Goal: Task Accomplishment & Management: Manage account settings

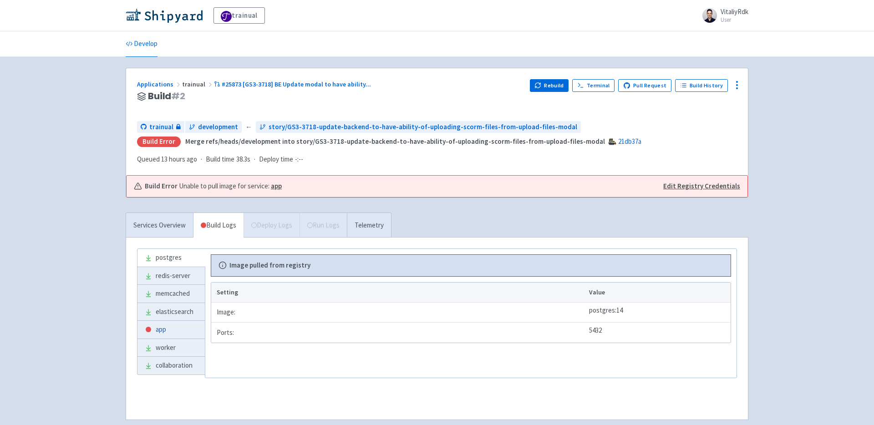
click at [179, 330] on link "app" at bounding box center [171, 330] width 67 height 18
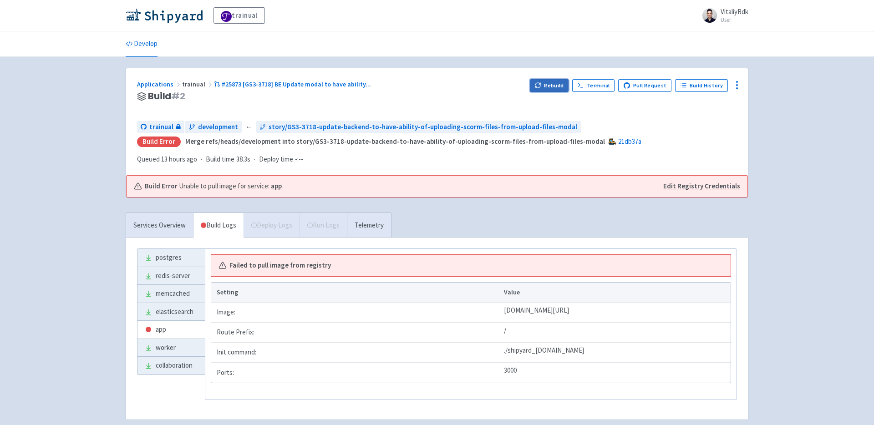
click at [550, 86] on button "Rebuild" at bounding box center [549, 85] width 39 height 13
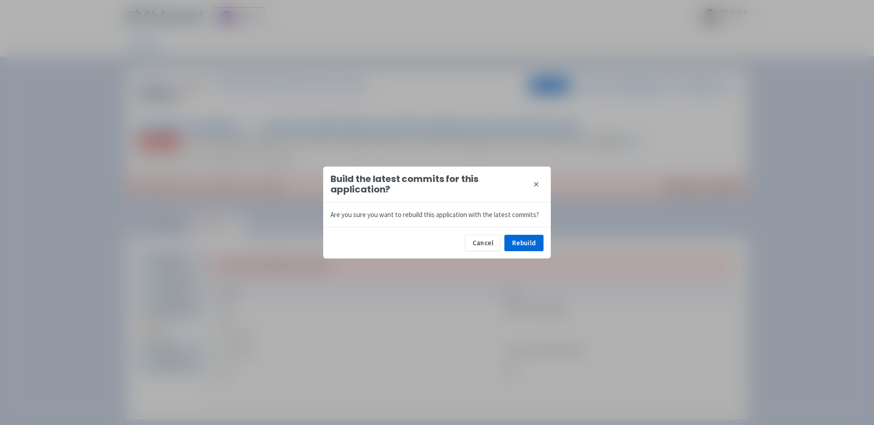
click at [535, 183] on icon at bounding box center [537, 185] width 4 height 4
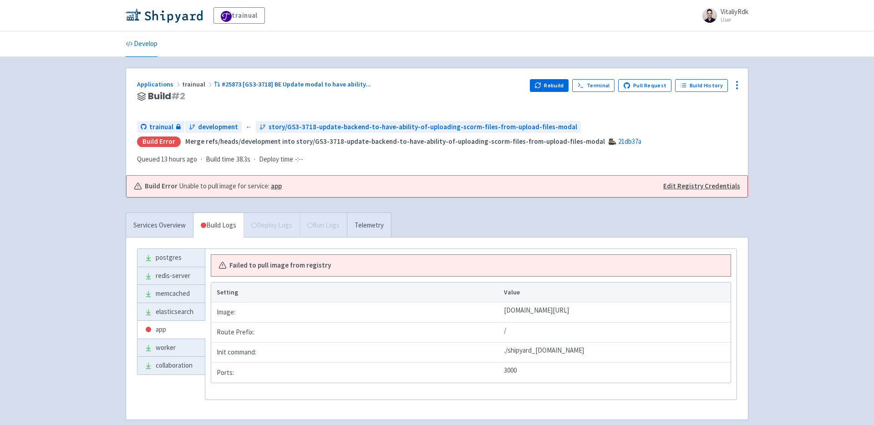
click at [744, 89] on div "Applications trainual #25873 [GS3-3718] BE Update modal to have ability ... Bui…" at bounding box center [437, 121] width 622 height 107
click at [738, 89] on icon at bounding box center [737, 85] width 11 height 11
click at [712, 150] on span "Env Vars" at bounding box center [703, 154] width 61 height 13
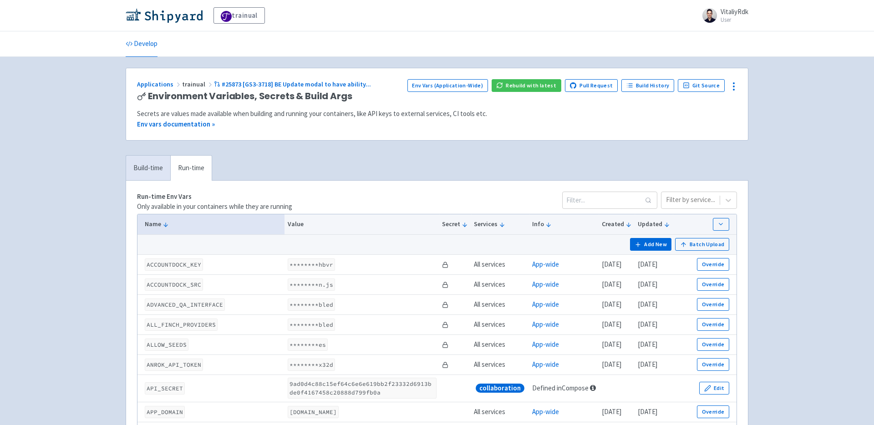
click at [651, 247] on button "Add New" at bounding box center [651, 244] width 42 height 13
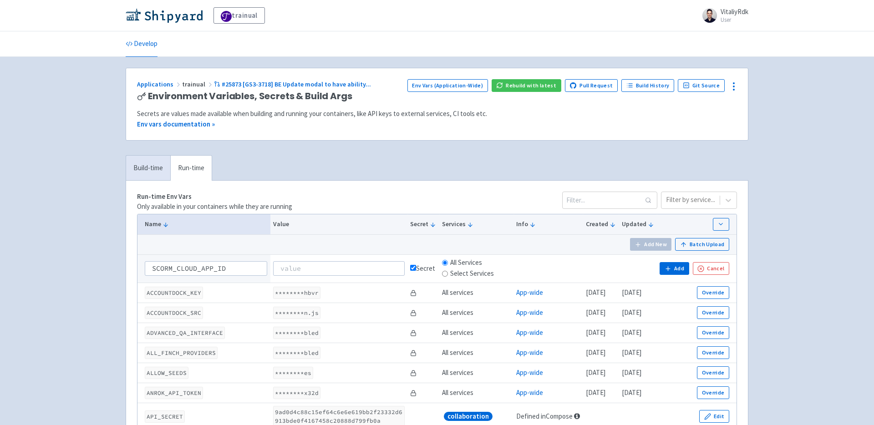
click at [154, 269] on input "SCORM_CLOUD_APP_ID" at bounding box center [206, 268] width 122 height 15
type input "SCORM_CLOUD_APP_ID"
click at [336, 270] on input at bounding box center [339, 268] width 132 height 15
paste input "P2UH7IY4LL"
type input "P2UH7IY4LL"
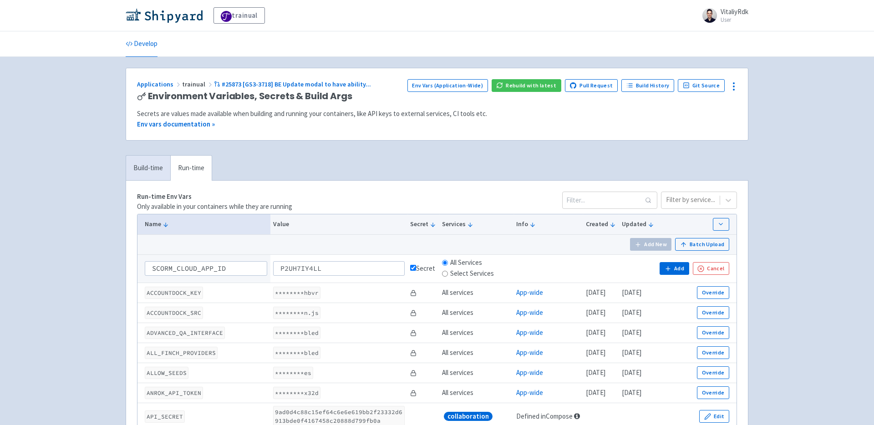
click at [466, 275] on label "Select Services" at bounding box center [472, 274] width 44 height 10
click at [448, 275] on input "Select Services" at bounding box center [445, 274] width 6 height 6
radio input "true"
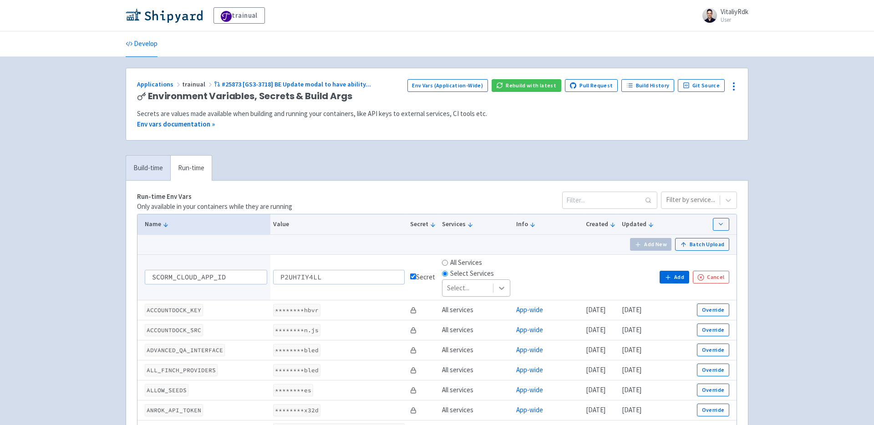
click at [497, 284] on icon at bounding box center [501, 288] width 9 height 9
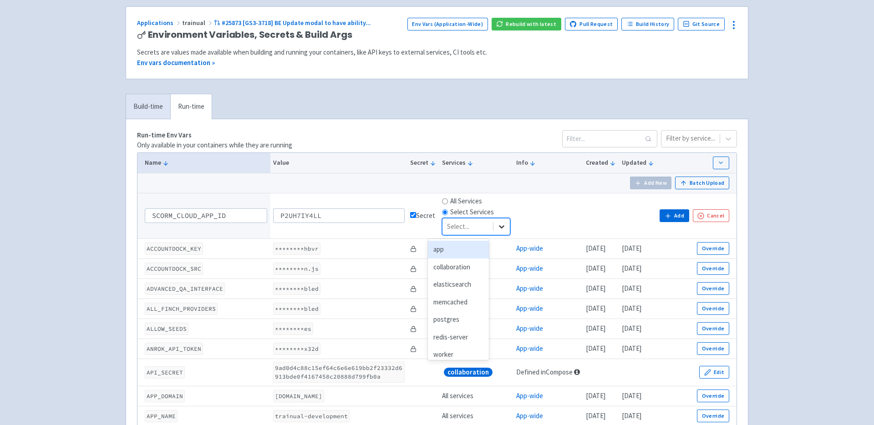
click at [499, 226] on icon at bounding box center [501, 227] width 5 height 3
click at [450, 199] on label "All Services" at bounding box center [466, 201] width 32 height 10
click at [448, 199] on input "All Services" at bounding box center [445, 202] width 6 height 6
radio input "true"
radio input "false"
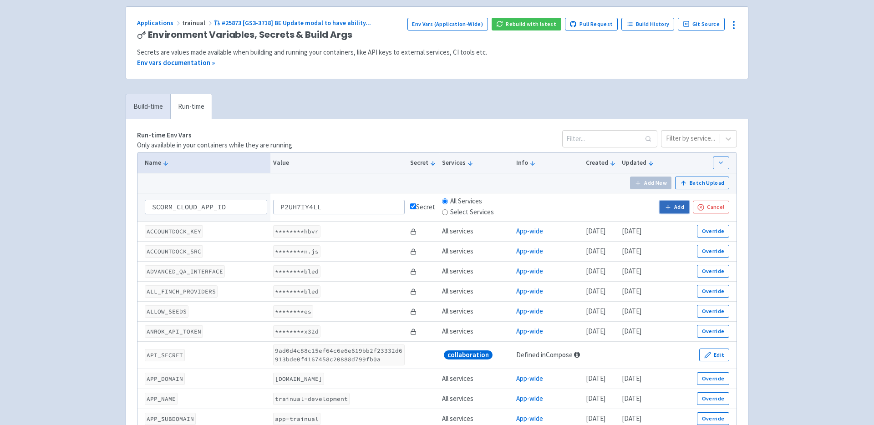
click at [680, 207] on button "Add" at bounding box center [674, 207] width 29 height 13
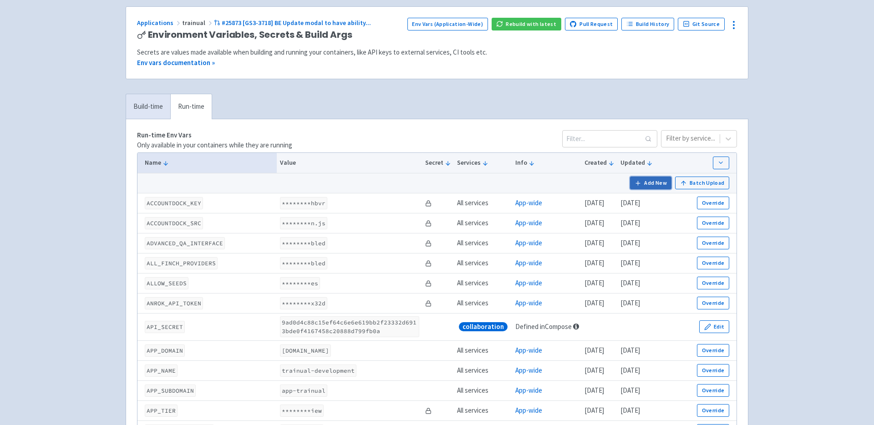
click at [657, 185] on button "Add New" at bounding box center [651, 183] width 42 height 13
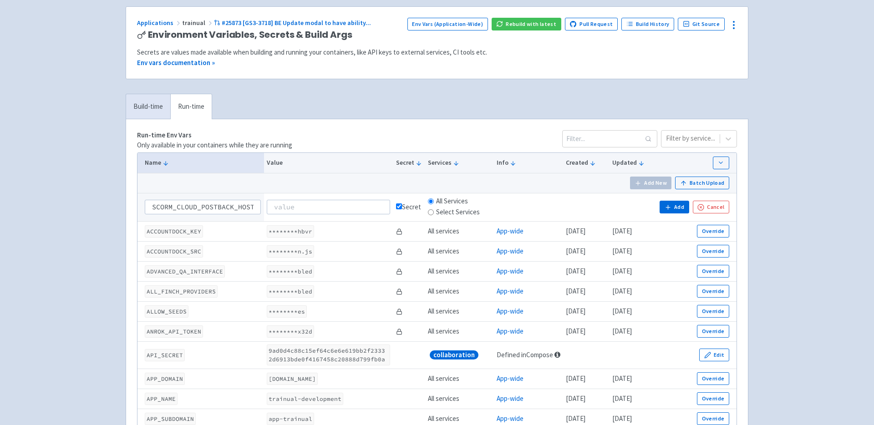
scroll to position [0, 2]
type input "SCORM_CLOUD_POSTBACK_HOST"
click at [403, 209] on div "Secret" at bounding box center [409, 207] width 26 height 10
click at [394, 208] on td "Secret" at bounding box center [409, 207] width 32 height 28
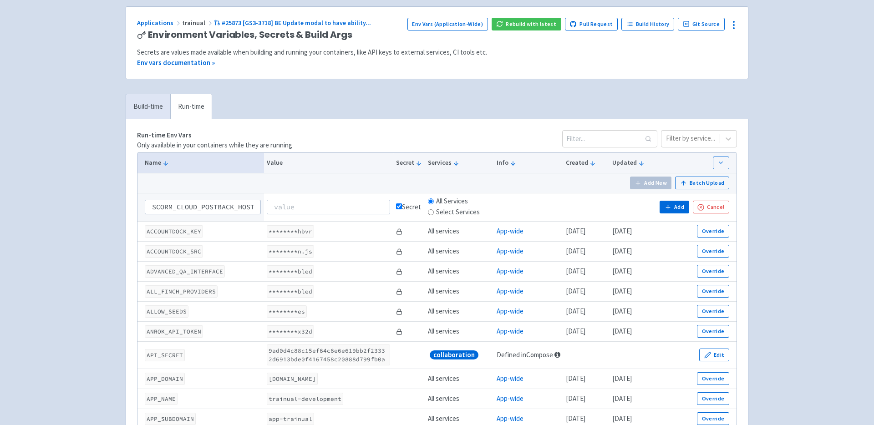
click at [397, 207] on input "checkbox" at bounding box center [399, 207] width 6 height 6
checkbox input "false"
click at [342, 207] on input at bounding box center [328, 207] width 123 height 15
paste input "app-trainual-trainual-pr23702.dev.trainual.shipyard.host"
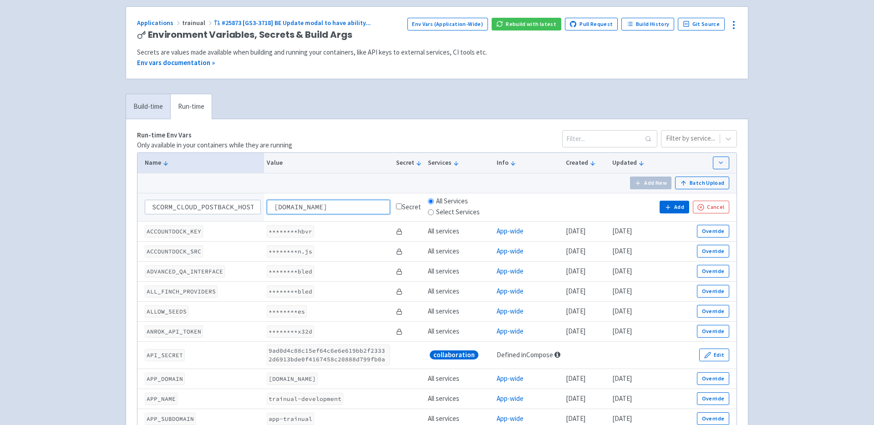
click at [371, 208] on input "app-trainual-trainual-pr23702.dev.trainual.shipyard.host" at bounding box center [328, 207] width 123 height 15
drag, startPoint x: 374, startPoint y: 206, endPoint x: 302, endPoint y: 212, distance: 72.1
click at [302, 212] on input "app-trainual-trainual-pr23702.dev.trainual.shipyard.host" at bounding box center [328, 207] width 123 height 15
click at [381, 207] on input "app-trainual-trainual-pr23702.dev.trainual.shipyard.host" at bounding box center [328, 207] width 123 height 15
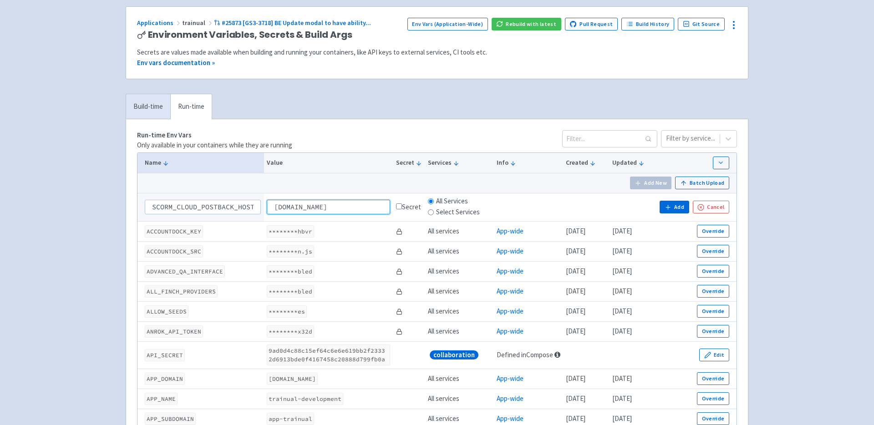
click at [382, 209] on input "app-trainual-trainual-pr23702.dev.trainual.shipyard.host" at bounding box center [328, 207] width 123 height 15
drag, startPoint x: 376, startPoint y: 207, endPoint x: 240, endPoint y: 207, distance: 135.7
click at [240, 207] on tr "SCORM_CLOUD_POSTBACK_HOST app-trainual-trainual-pr23702.dev.trainual.shipyard.h…" at bounding box center [437, 207] width 599 height 28
click at [345, 211] on input "app-trainual-trainual-pr23702.dev.trainual.shipyard.host" at bounding box center [328, 207] width 123 height 15
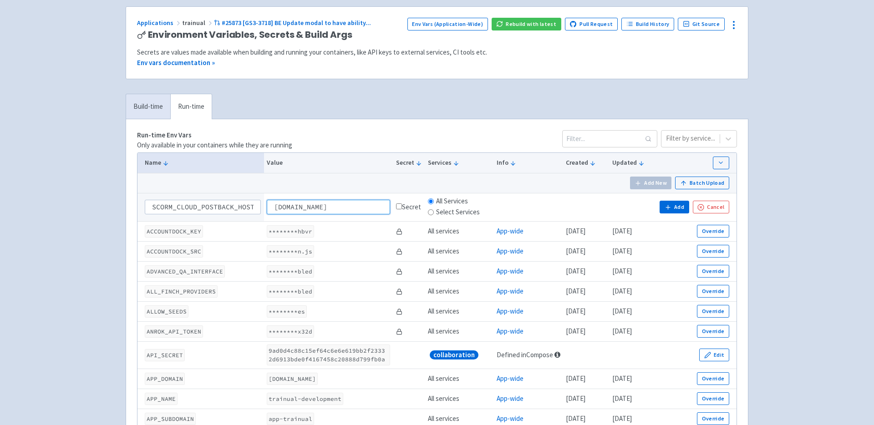
click at [364, 205] on input "app-trainual-trainual-pr23702.dev.trainual.shipyard.host" at bounding box center [328, 207] width 123 height 15
click at [308, 203] on input "app-trainual-trainual-pr23702.dev.trainual.shipyard.host" at bounding box center [328, 207] width 123 height 15
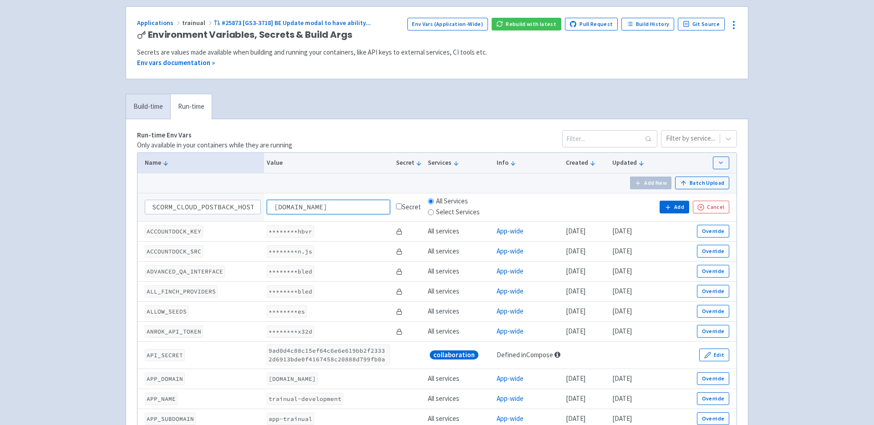
click at [308, 203] on input "app-trainual-trainual-pr23702.dev.trainual.shipyard.host" at bounding box center [328, 207] width 123 height 15
paste input "5873"
click at [380, 210] on input "app-trainual-trainual-pr25873.dev.trainual.shipyard.host" at bounding box center [328, 207] width 123 height 15
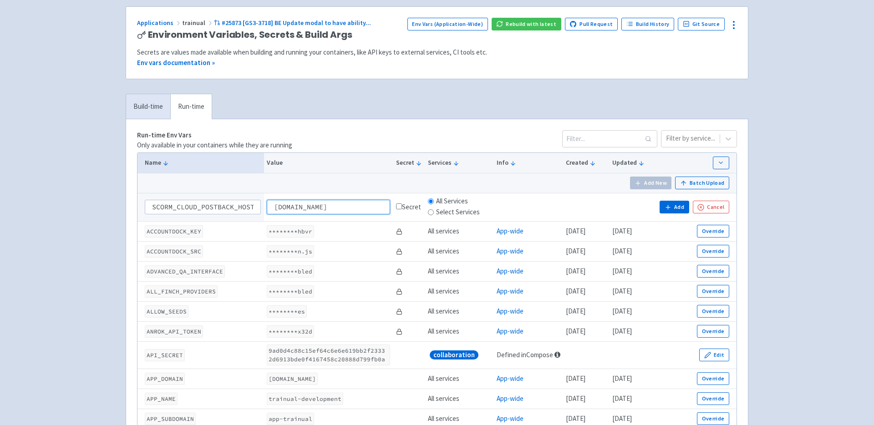
drag, startPoint x: 383, startPoint y: 209, endPoint x: 362, endPoint y: 219, distance: 23.9
click at [362, 219] on td "app-trainual-trainual-pr25873.dev.trainual.shipyard.host" at bounding box center [328, 207] width 129 height 28
click at [386, 206] on input "app-trainual-trainual-pr25873.dev.trainual.shipyard.host" at bounding box center [328, 207] width 123 height 15
click at [384, 208] on input "app-trainual-trainual-pr25873.dev.trainual.shipyard.host" at bounding box center [328, 207] width 123 height 15
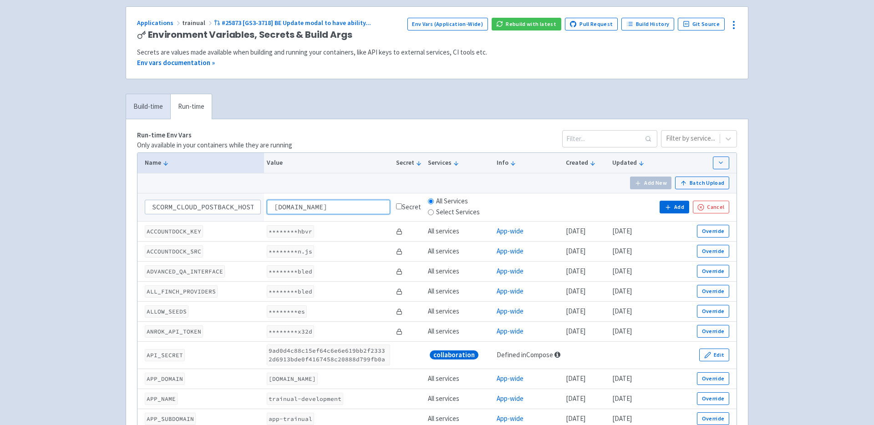
click at [382, 208] on input "app-trainual-trainual-pr25873.dev.trainual.shipyard.host" at bounding box center [328, 207] width 123 height 15
drag, startPoint x: 379, startPoint y: 205, endPoint x: 196, endPoint y: 204, distance: 182.6
click at [192, 204] on tr "SCORM_CLOUD_POSTBACK_HOST app-trainual-trainual-pr25873.dev.trainual.shipyard.h…" at bounding box center [437, 207] width 599 height 28
click at [271, 205] on input "app-trainual-trainual-pr25873.dev.trainual.shipyard.host" at bounding box center [328, 207] width 123 height 15
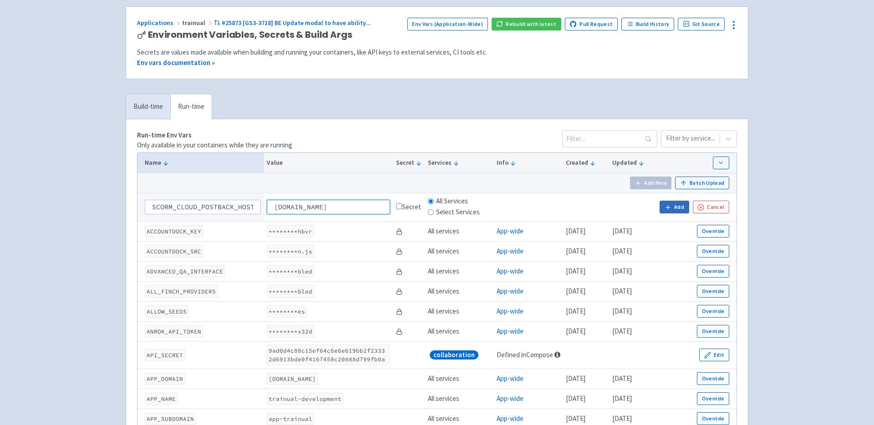
type input "app-trainual-trainual-pr25873.dev.trainual.shipyard.host"
click at [679, 207] on button "Add" at bounding box center [674, 207] width 29 height 13
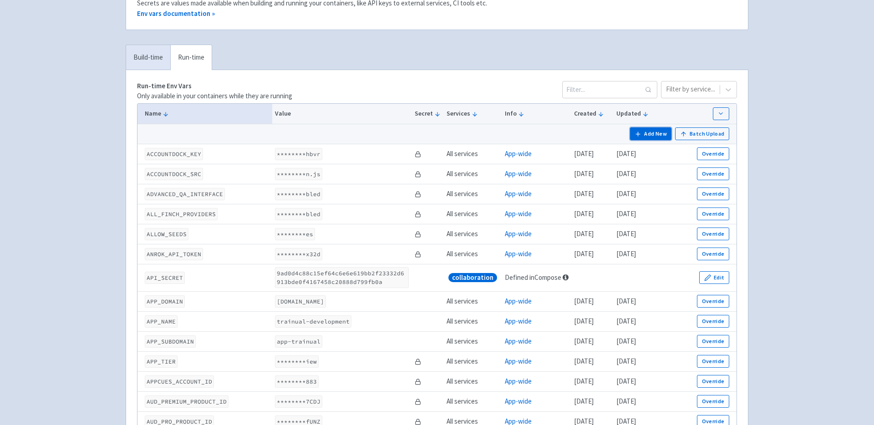
scroll to position [97, 0]
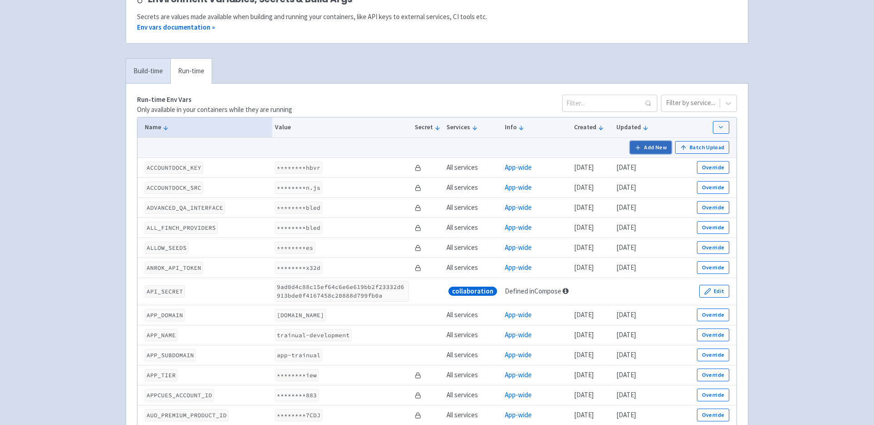
click at [657, 148] on button "Add New" at bounding box center [651, 147] width 42 height 13
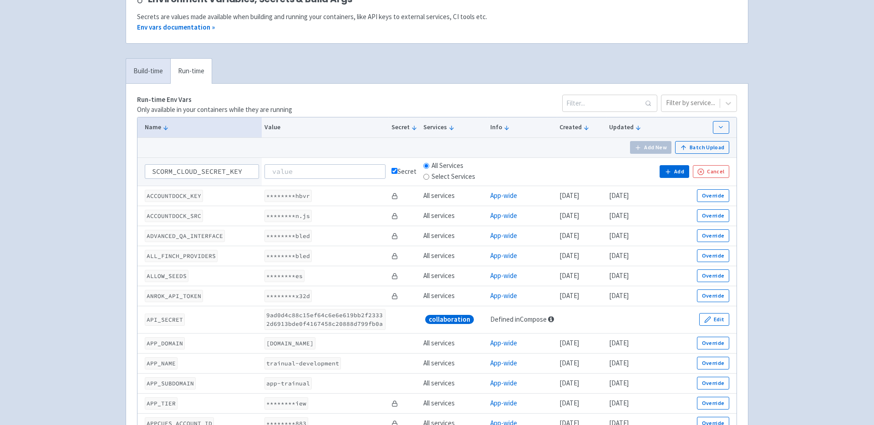
type input "SCORM_CLOUD_SECRET_KEY"
click at [359, 175] on input at bounding box center [325, 171] width 121 height 15
paste input "ZqNQ5dtOQTFm9qVYTowBI6bH9CY0lHxluc4lXV7p"
type input "ZqNQ5dtOQTFm9qVYTowBI6bH9CY0lHxluc4lXV7p"
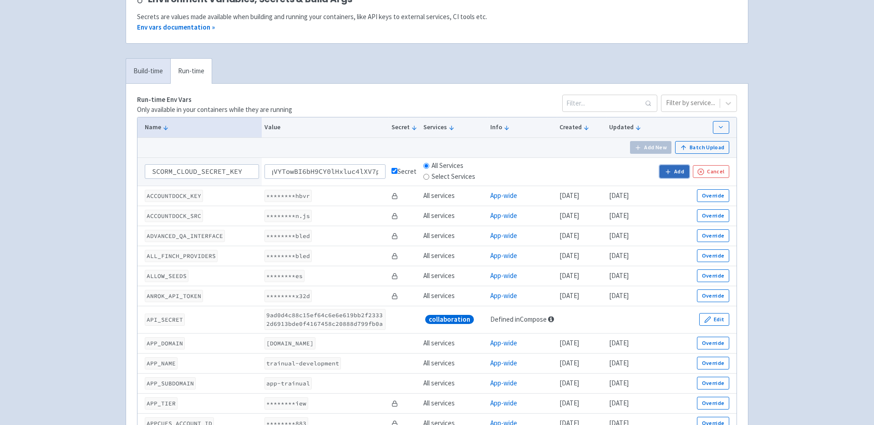
scroll to position [0, 0]
click at [674, 174] on button "Add" at bounding box center [674, 171] width 29 height 13
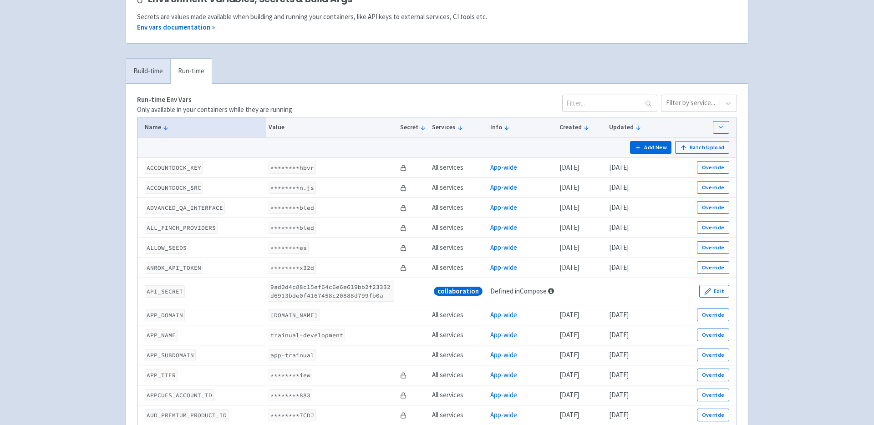
scroll to position [3715, 0]
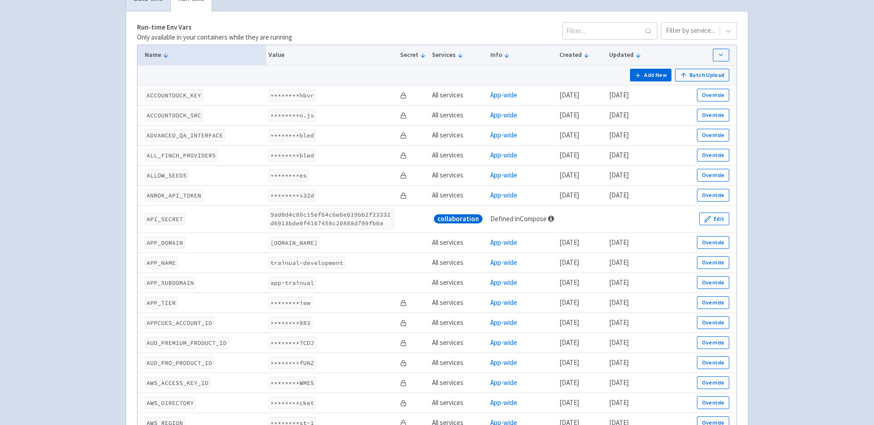
scroll to position [0, 0]
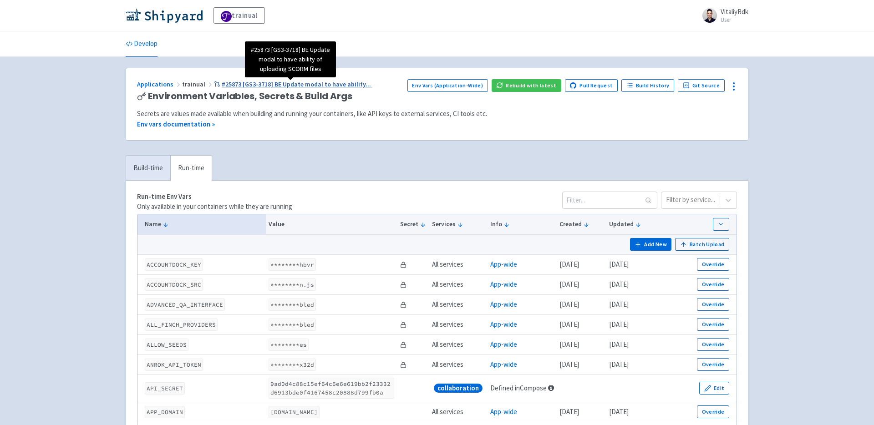
click at [280, 85] on span "#25873 [GS3-3718] BE Update modal to have ability ..." at bounding box center [296, 84] width 149 height 8
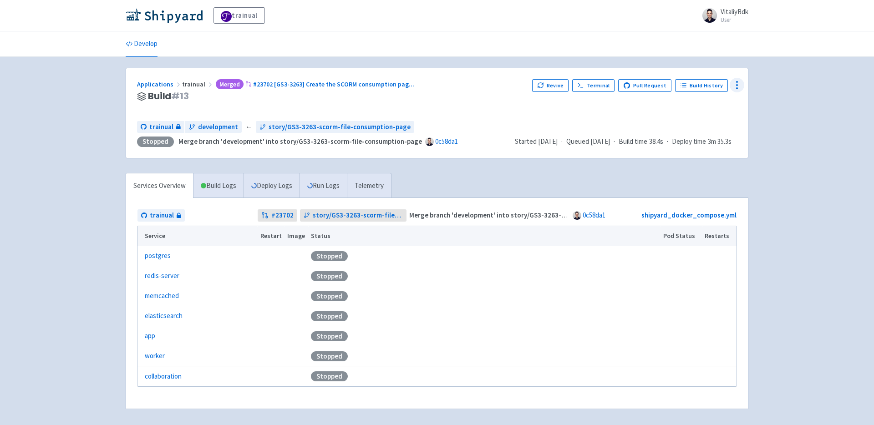
click at [733, 83] on icon at bounding box center [737, 85] width 11 height 11
click at [697, 152] on span "Env Vars" at bounding box center [703, 154] width 61 height 13
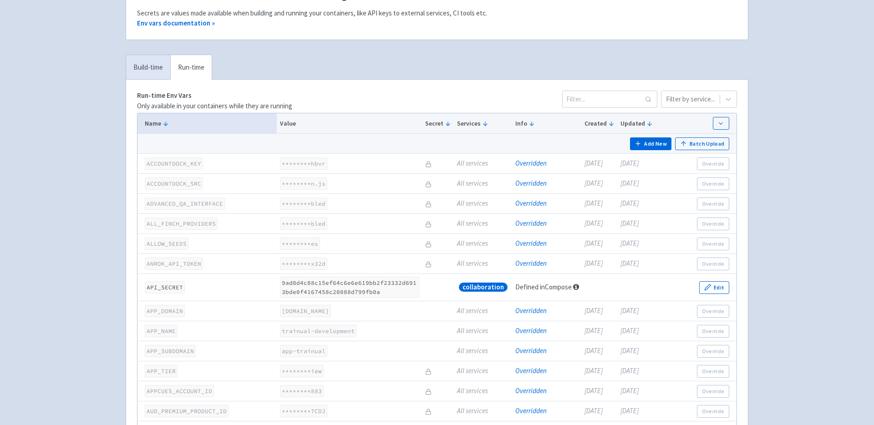
scroll to position [289, 0]
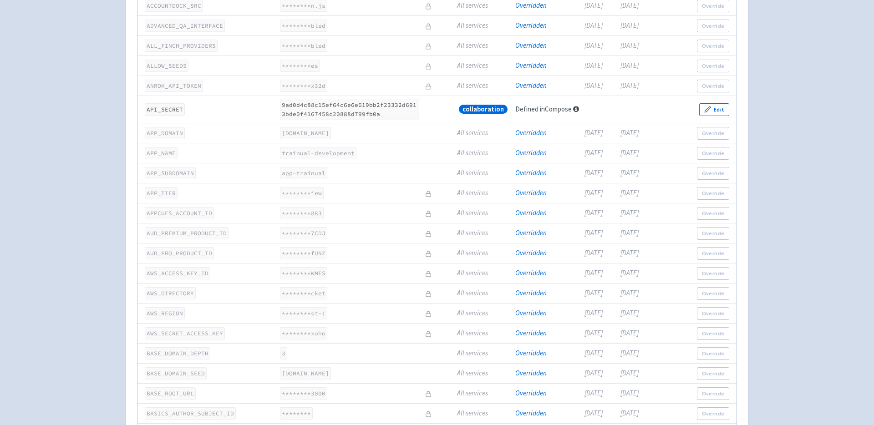
click at [491, 209] on td "All services" at bounding box center [483, 214] width 58 height 20
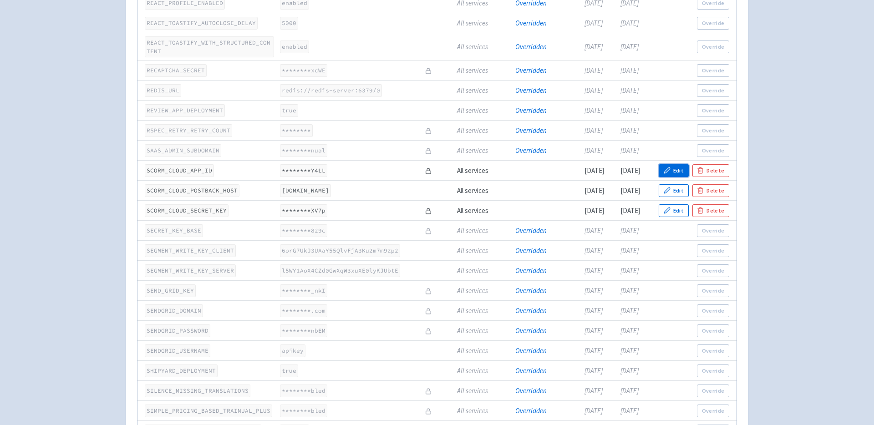
click at [681, 177] on button "Edit" at bounding box center [674, 170] width 30 height 13
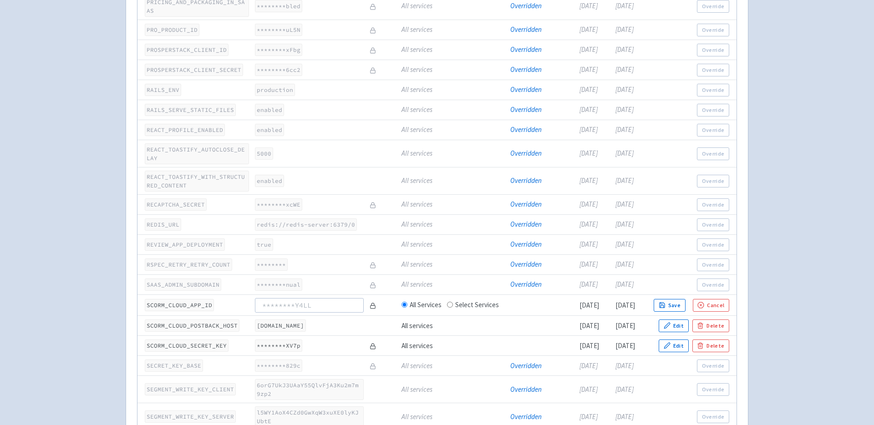
scroll to position [3921, 0]
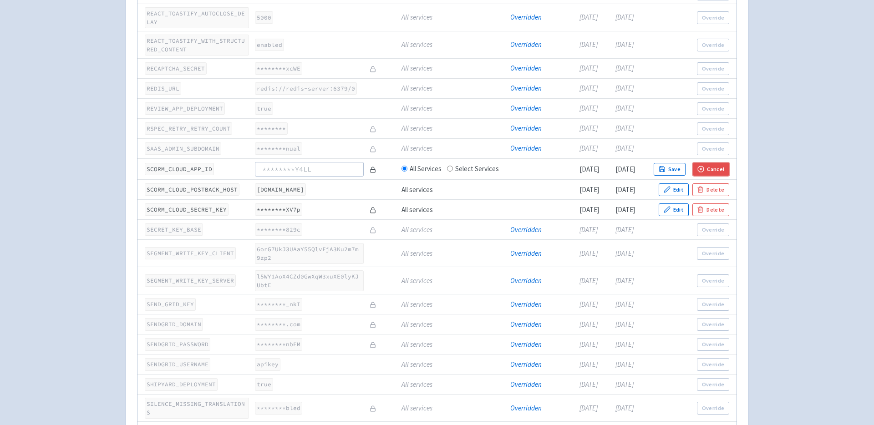
click at [704, 173] on icon "button" at bounding box center [701, 169] width 7 height 7
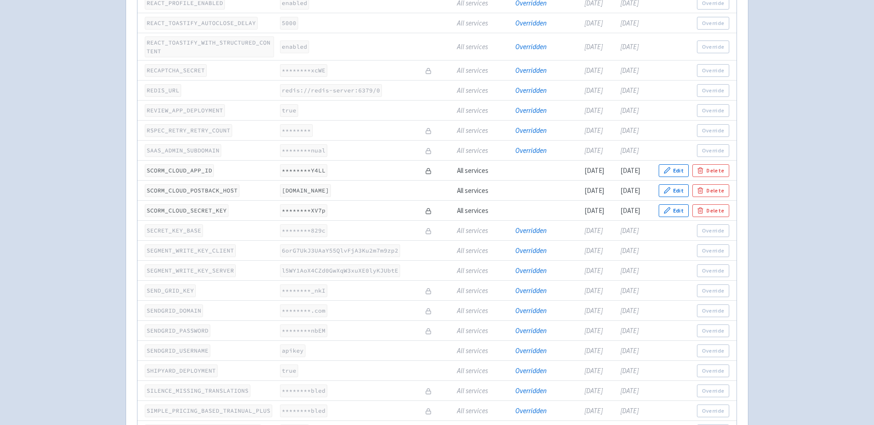
click at [190, 177] on code "SCORM_CLOUD_APP_ID" at bounding box center [179, 170] width 69 height 12
copy code "SCORM_CLOUD_APP_ID"
click at [196, 197] on code "SCORM_CLOUD_POSTBACK_HOST" at bounding box center [192, 190] width 95 height 12
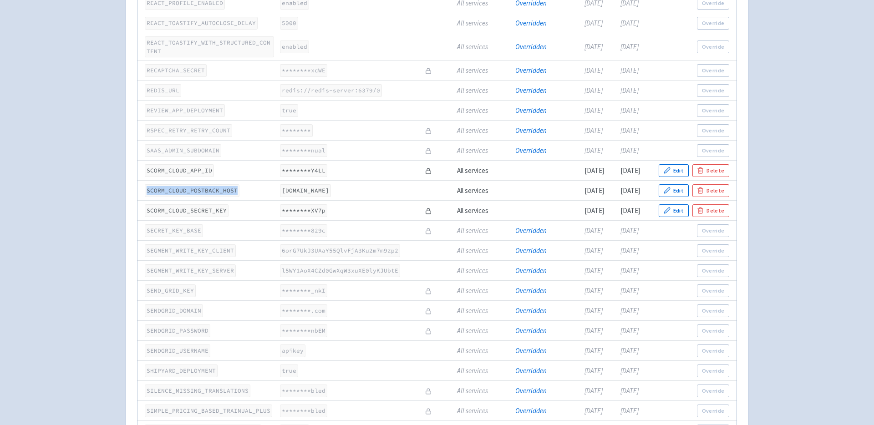
click at [196, 197] on code "SCORM_CLOUD_POSTBACK_HOST" at bounding box center [192, 190] width 95 height 12
copy code "SCORM_CLOUD_POSTBACK_HOST"
click at [331, 197] on code "app-trainual-trainual-pr23702.dev.trainual.shipyard.host" at bounding box center [305, 190] width 51 height 12
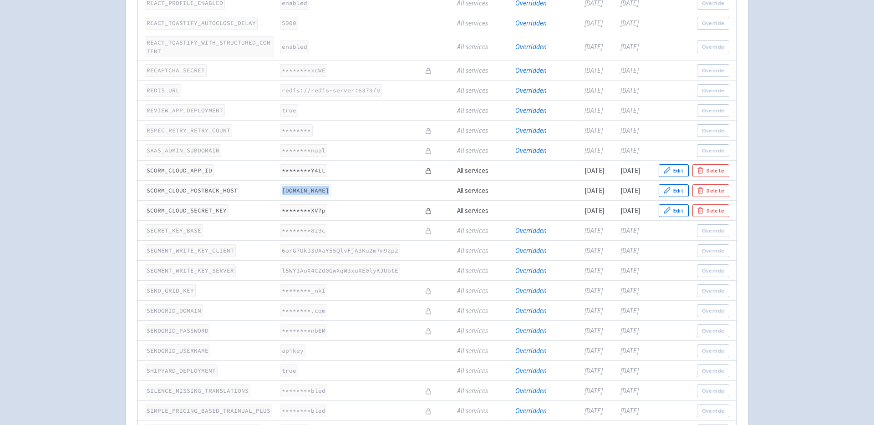
click at [331, 197] on code "app-trainual-trainual-pr23702.dev.trainual.shipyard.host" at bounding box center [305, 190] width 51 height 12
copy code "app-trainual-trainual-pr23702.dev.trainual.shipyard.host"
click at [211, 217] on code "SCORM_CLOUD_SECRET_KEY" at bounding box center [187, 210] width 84 height 12
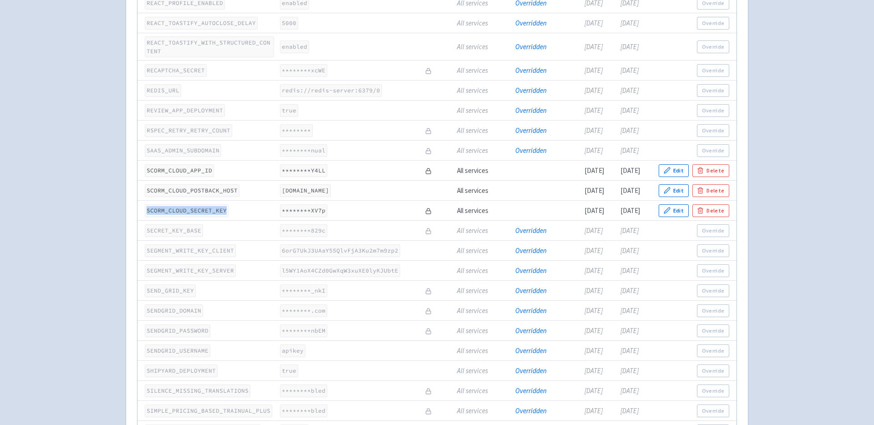
copy code "SCORM_CLOUD_SECRET_KEY"
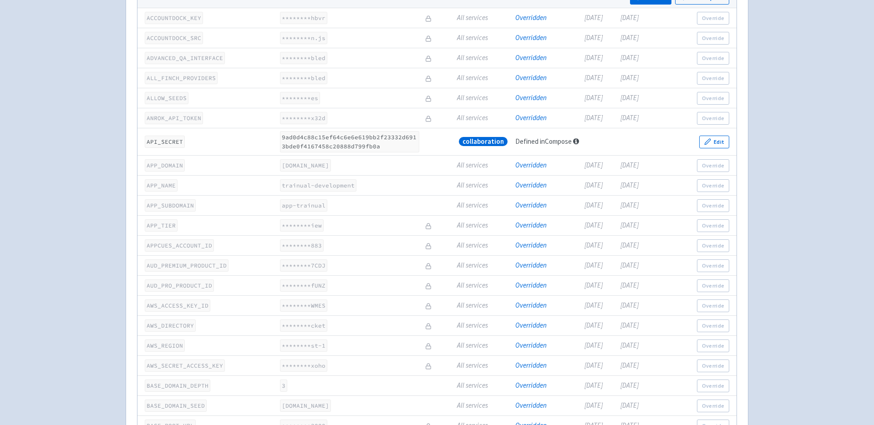
scroll to position [0, 0]
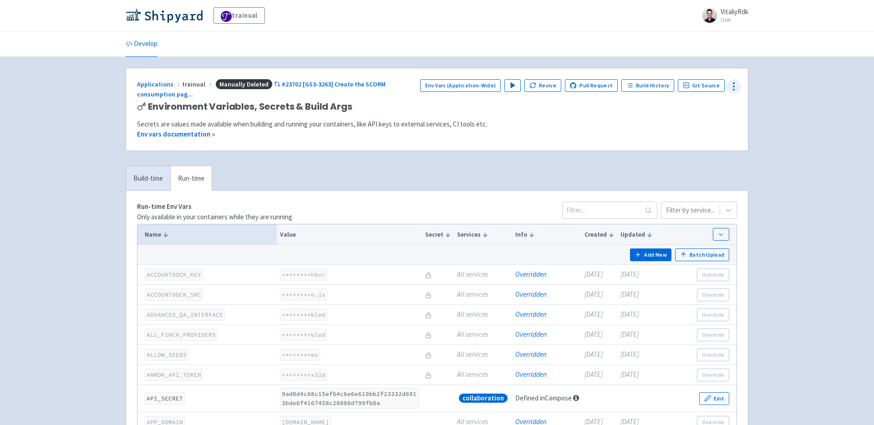
click at [739, 88] on icon at bounding box center [734, 86] width 11 height 11
click at [721, 121] on span "Configure" at bounding box center [699, 123] width 61 height 13
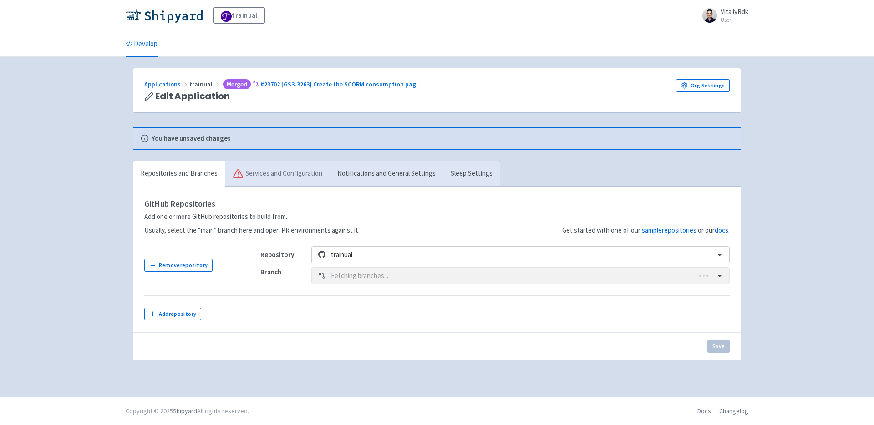
click at [300, 176] on link "Services and Configuration" at bounding box center [277, 173] width 105 height 25
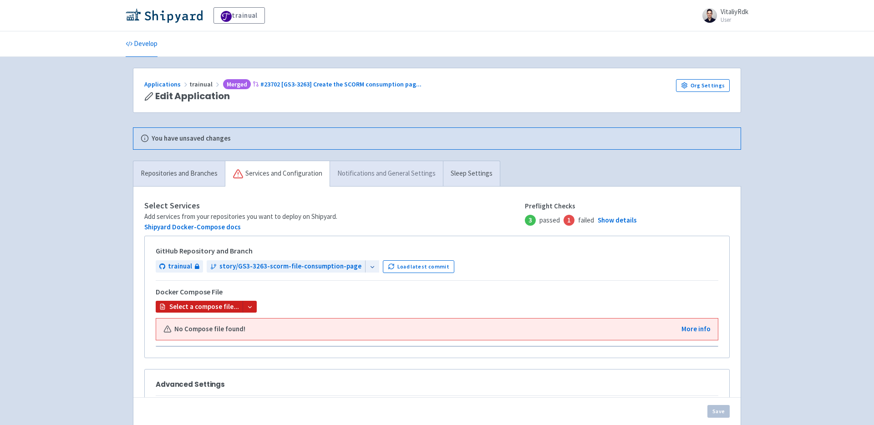
click at [391, 175] on link "Notifications and General Settings" at bounding box center [386, 173] width 113 height 25
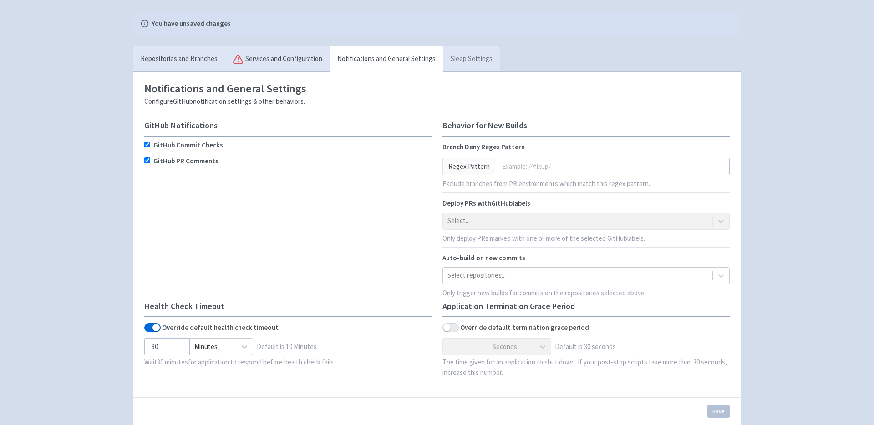
scroll to position [29, 0]
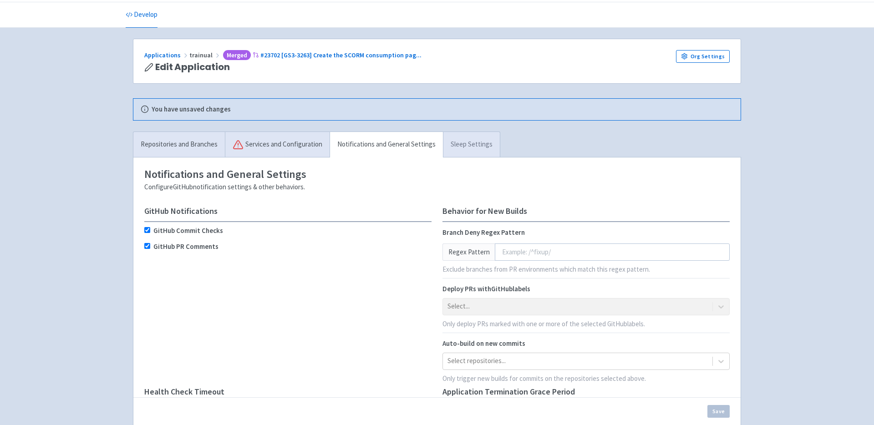
click at [472, 140] on link "Sleep Settings" at bounding box center [471, 144] width 57 height 25
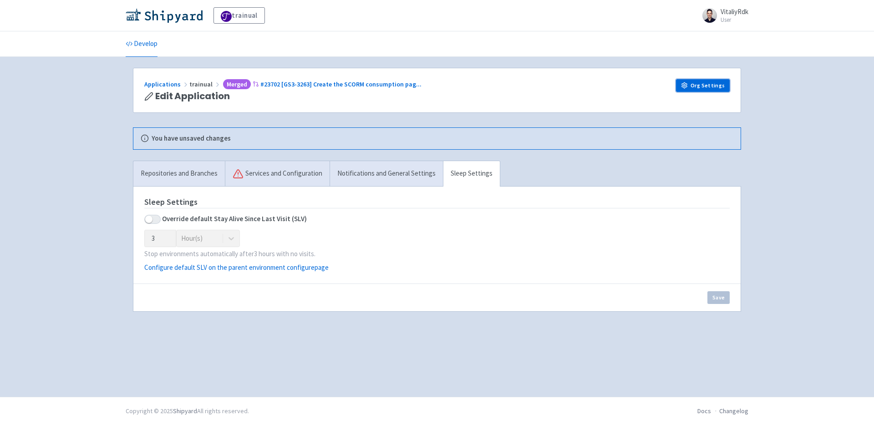
click at [698, 85] on link "Org Settings" at bounding box center [703, 85] width 54 height 13
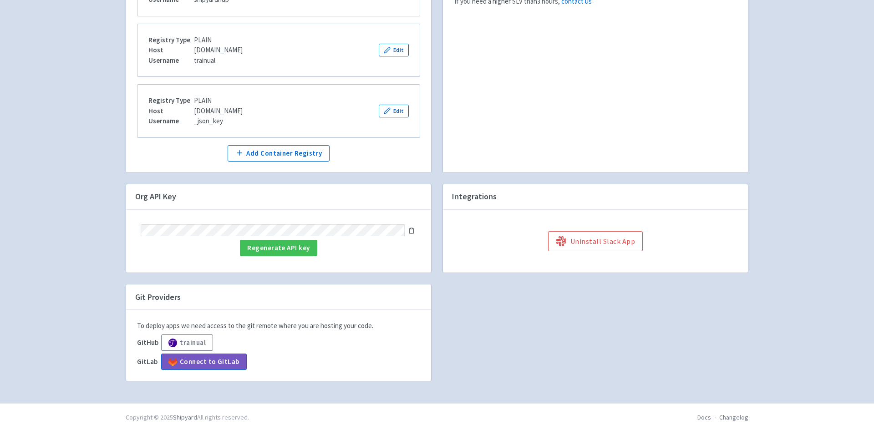
scroll to position [224, 0]
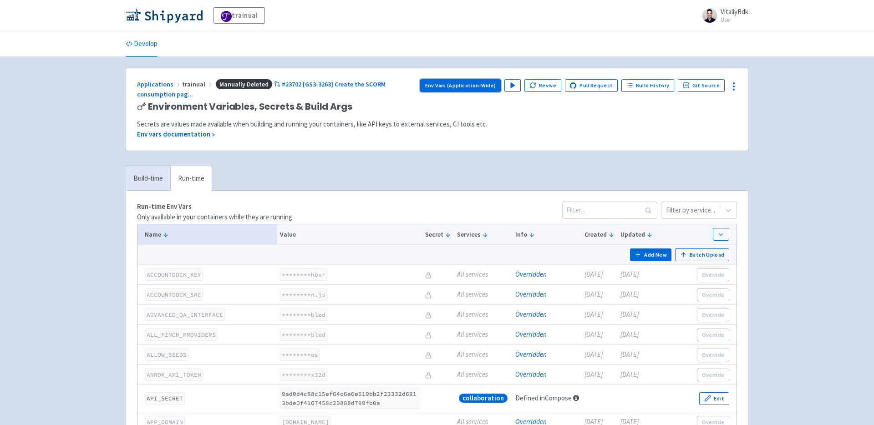
click at [483, 88] on link "Env Vars (Application-Wide)" at bounding box center [460, 85] width 81 height 13
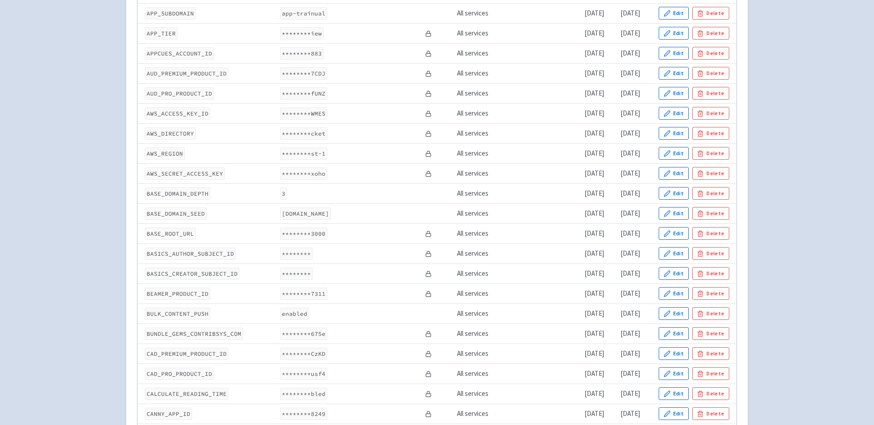
scroll to position [457, 0]
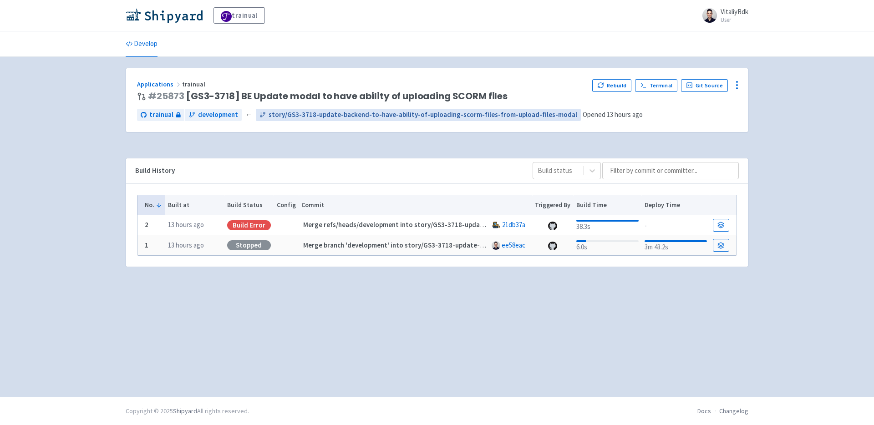
click at [426, 115] on span "story/GS3-3718-update-backend-to-have-ability-of-uploading-scorm-files-from-upl…" at bounding box center [423, 115] width 309 height 10
